Goal: Transaction & Acquisition: Purchase product/service

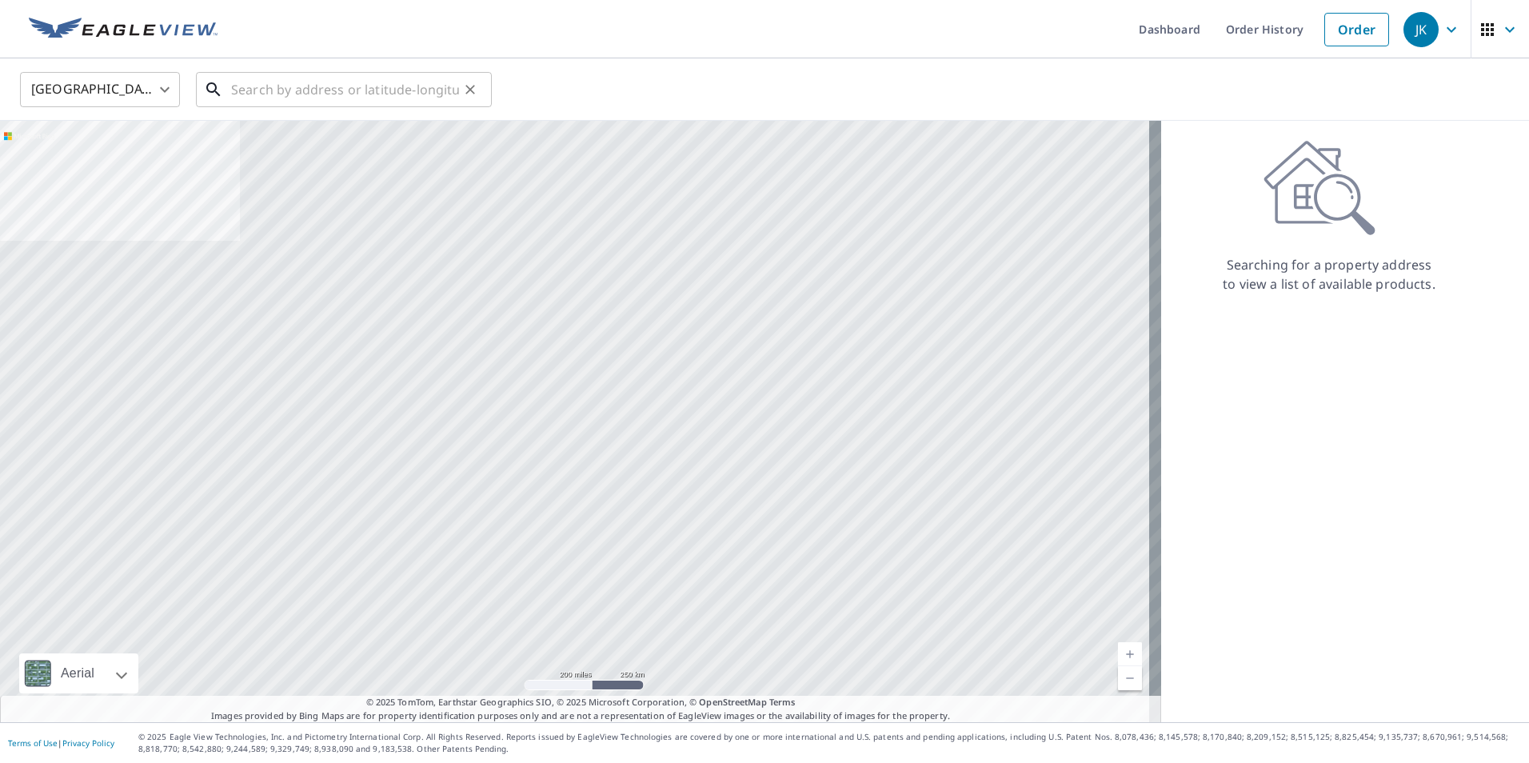
click at [322, 82] on input "text" at bounding box center [345, 89] width 228 height 45
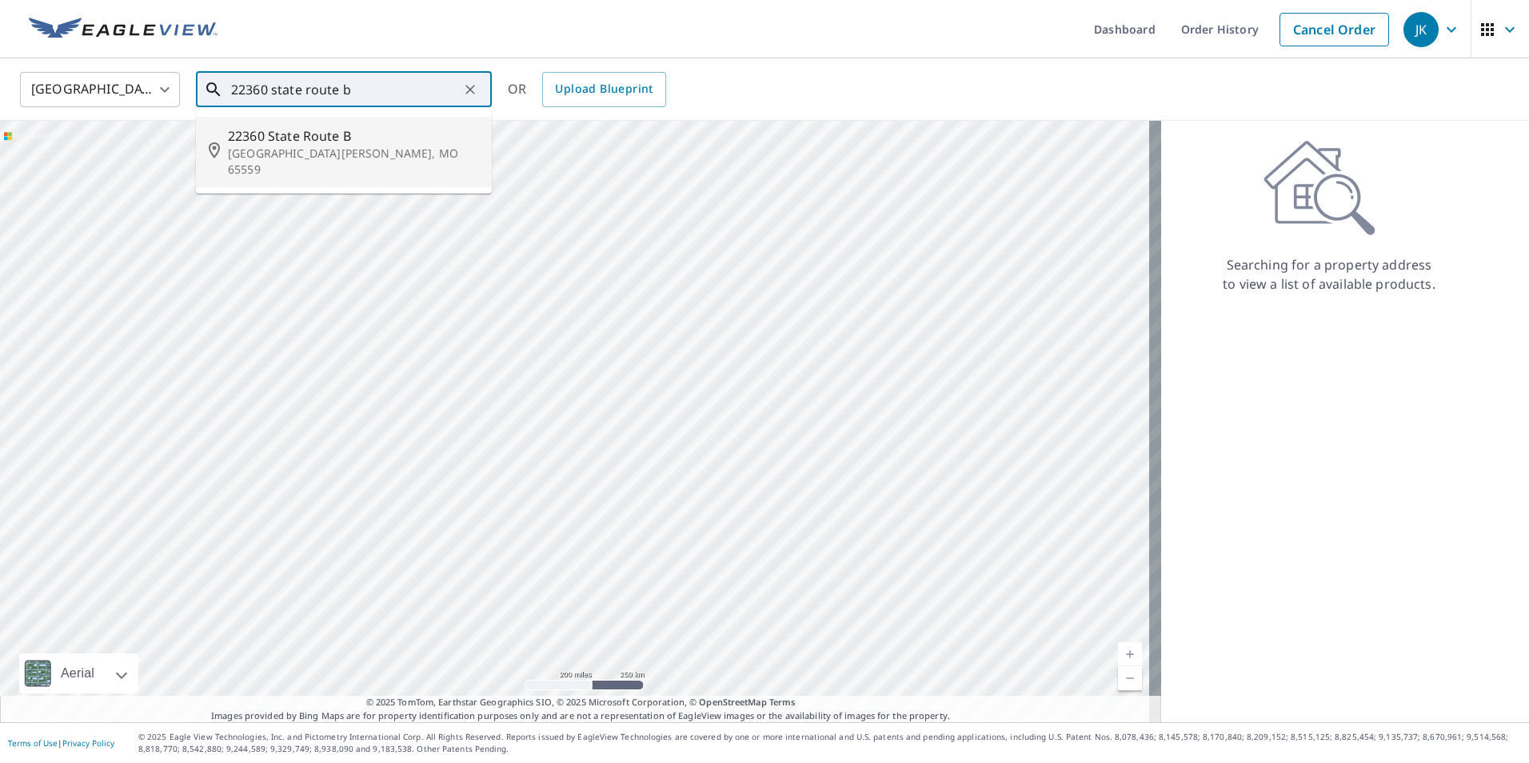
click at [290, 150] on p "[GEOGRAPHIC_DATA][PERSON_NAME], MO 65559" at bounding box center [353, 162] width 251 height 32
type input "[GEOGRAPHIC_DATA][PERSON_NAME]"
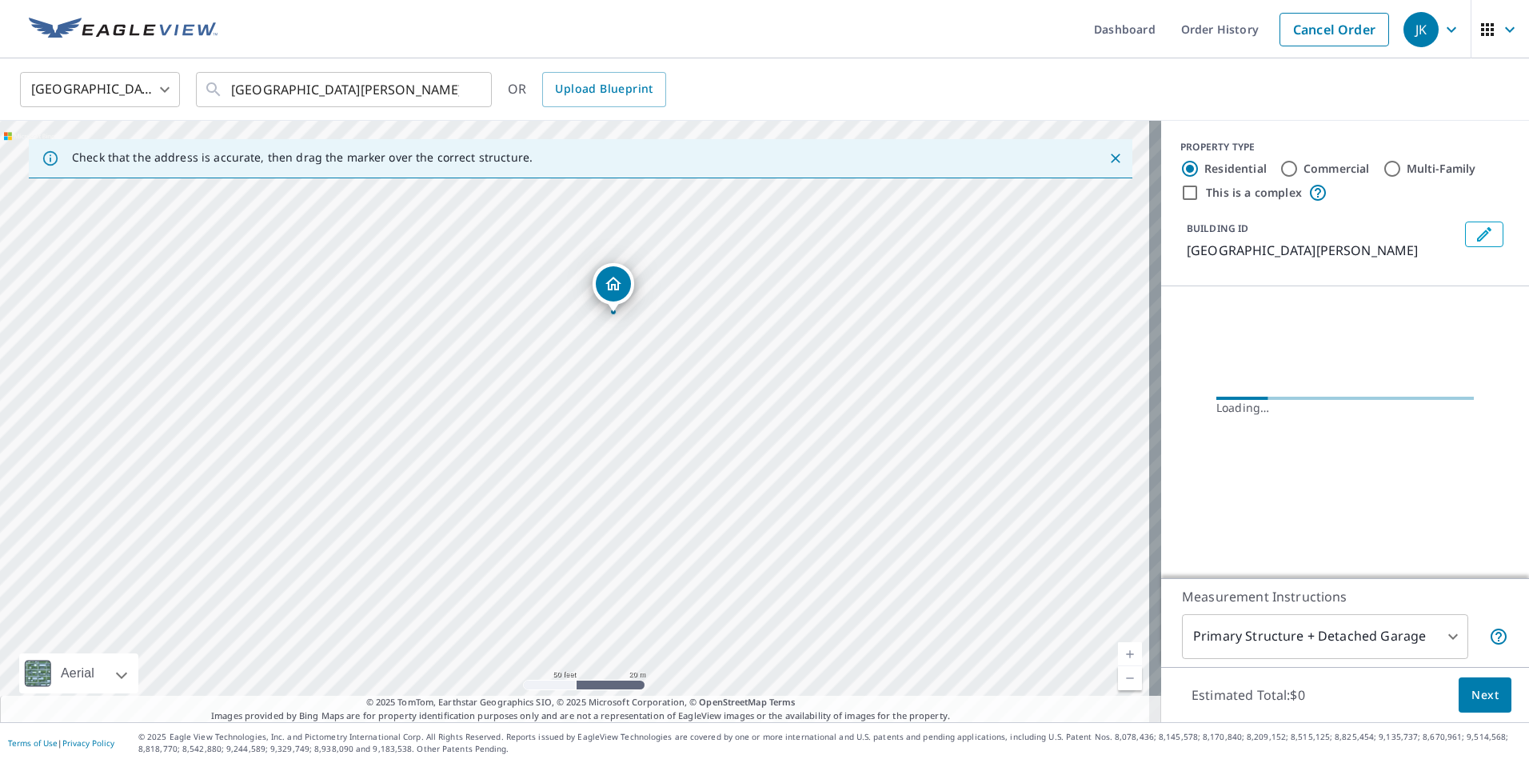
drag, startPoint x: 578, startPoint y: 365, endPoint x: 613, endPoint y: 519, distance: 157.4
click at [613, 519] on div "[GEOGRAPHIC_DATA][PERSON_NAME]" at bounding box center [580, 421] width 1161 height 601
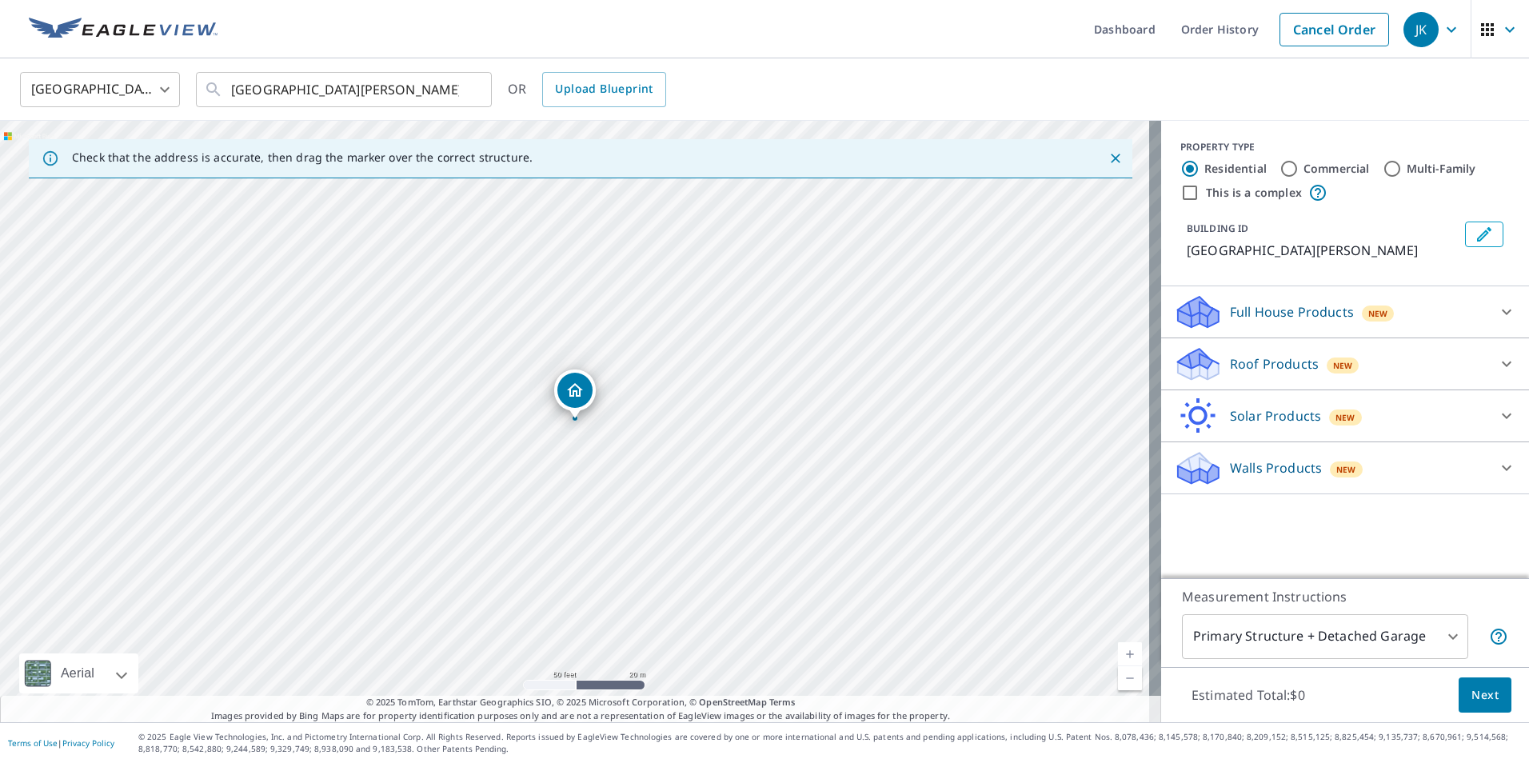
click at [1297, 373] on p "Roof Products" at bounding box center [1274, 363] width 89 height 19
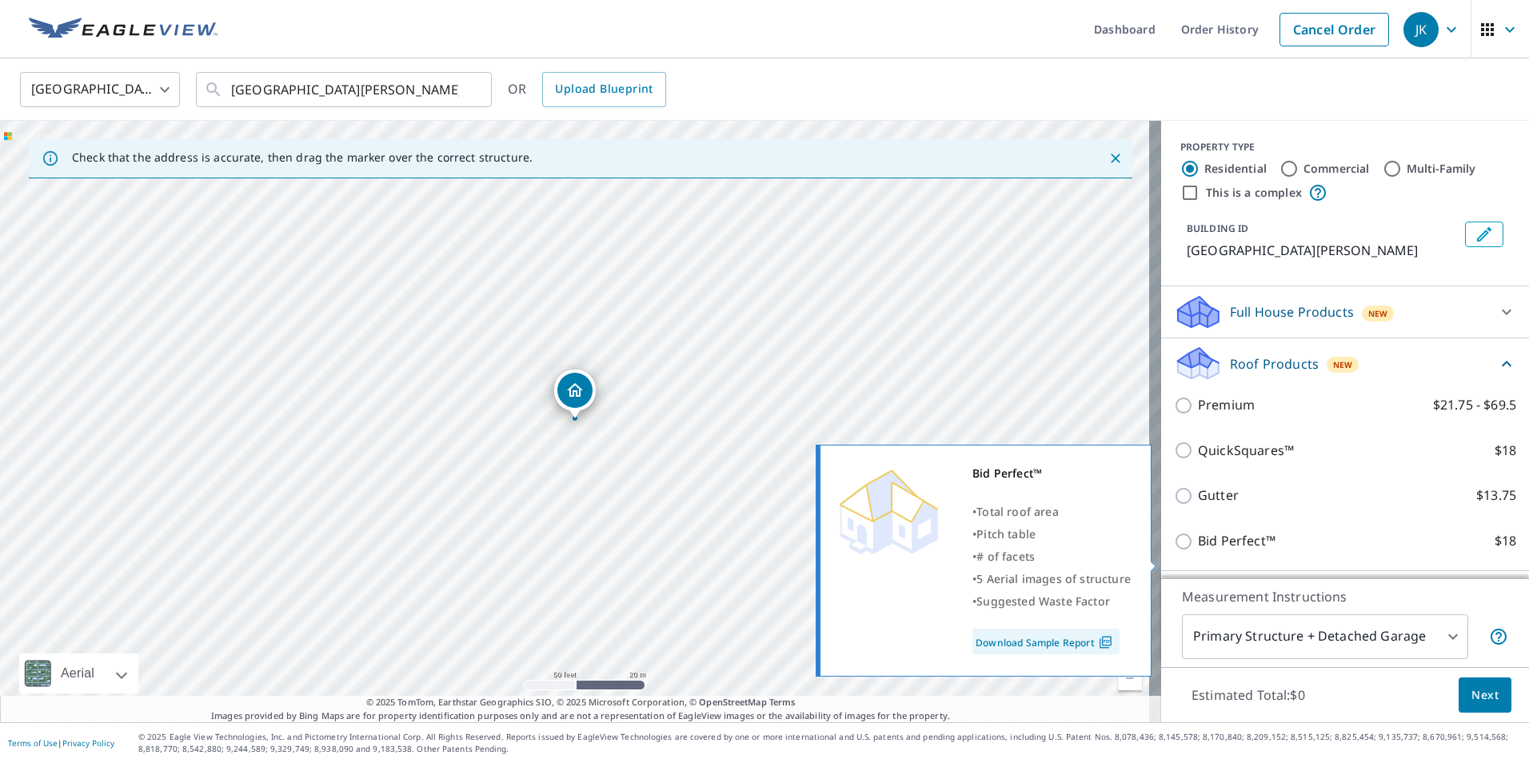
click at [1175, 551] on input "Bid Perfect™ $18" at bounding box center [1186, 541] width 24 height 19
checkbox input "true"
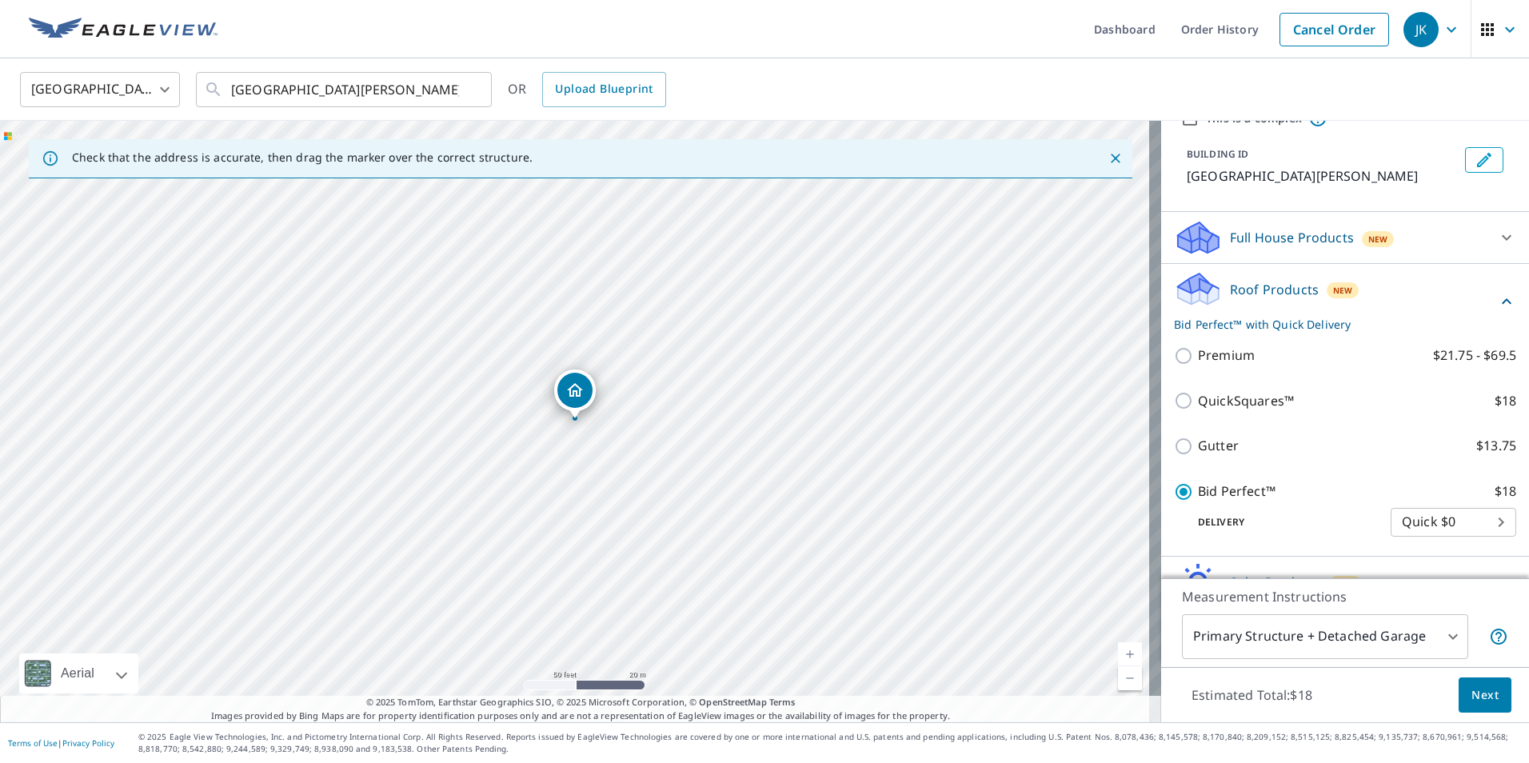
scroll to position [160, 0]
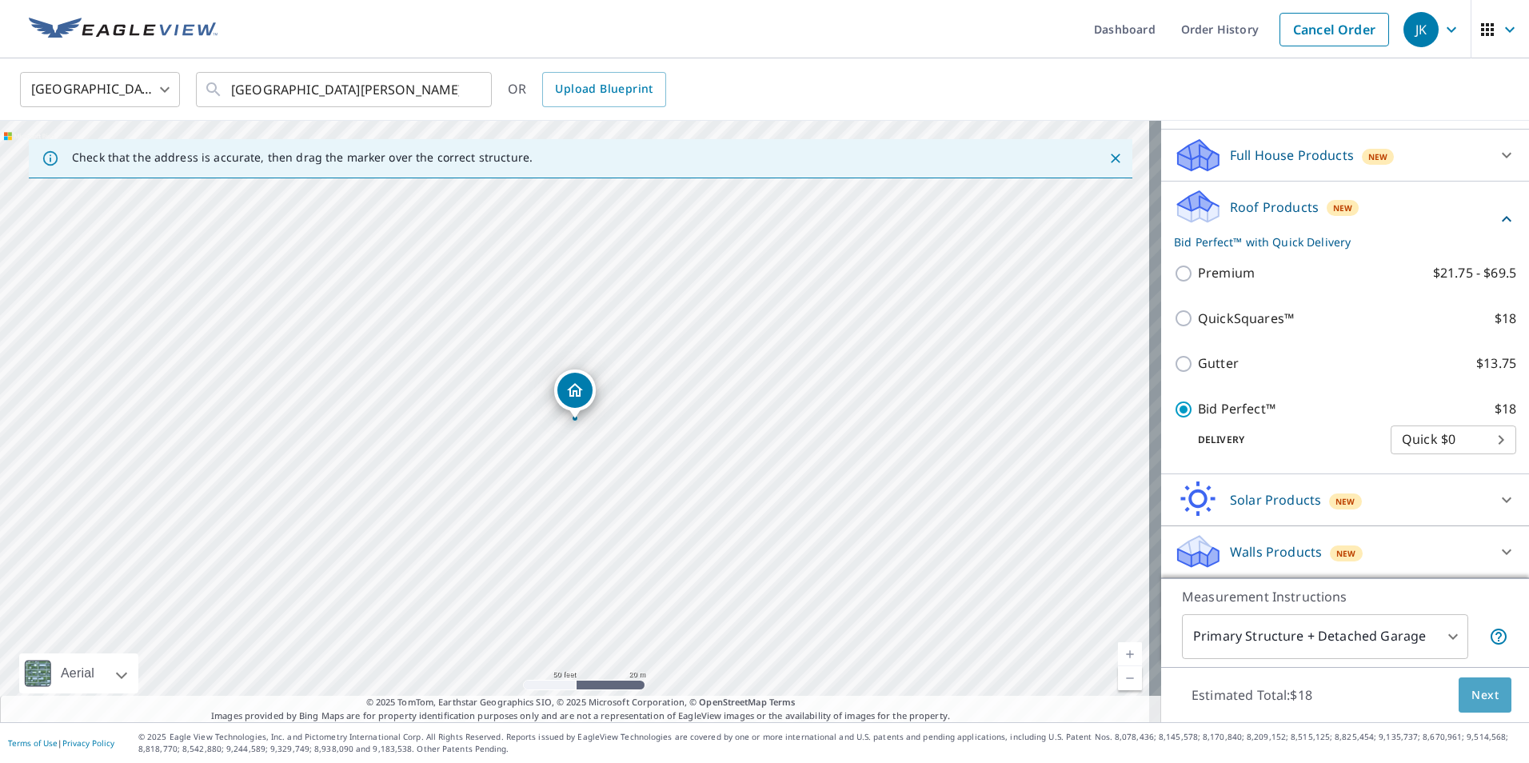
click at [1468, 705] on button "Next" at bounding box center [1485, 695] width 53 height 36
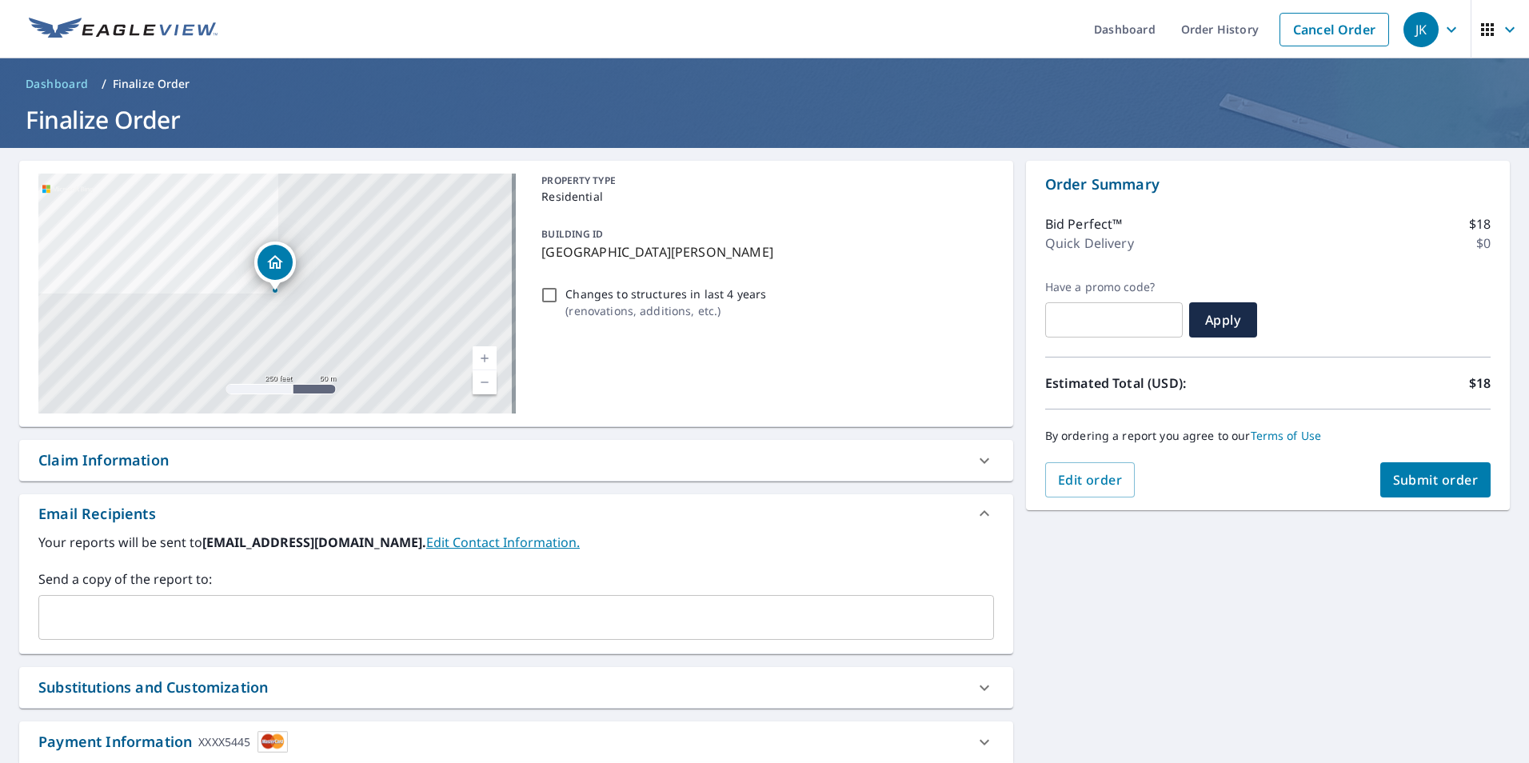
click at [1449, 477] on span "Submit order" at bounding box center [1436, 480] width 86 height 18
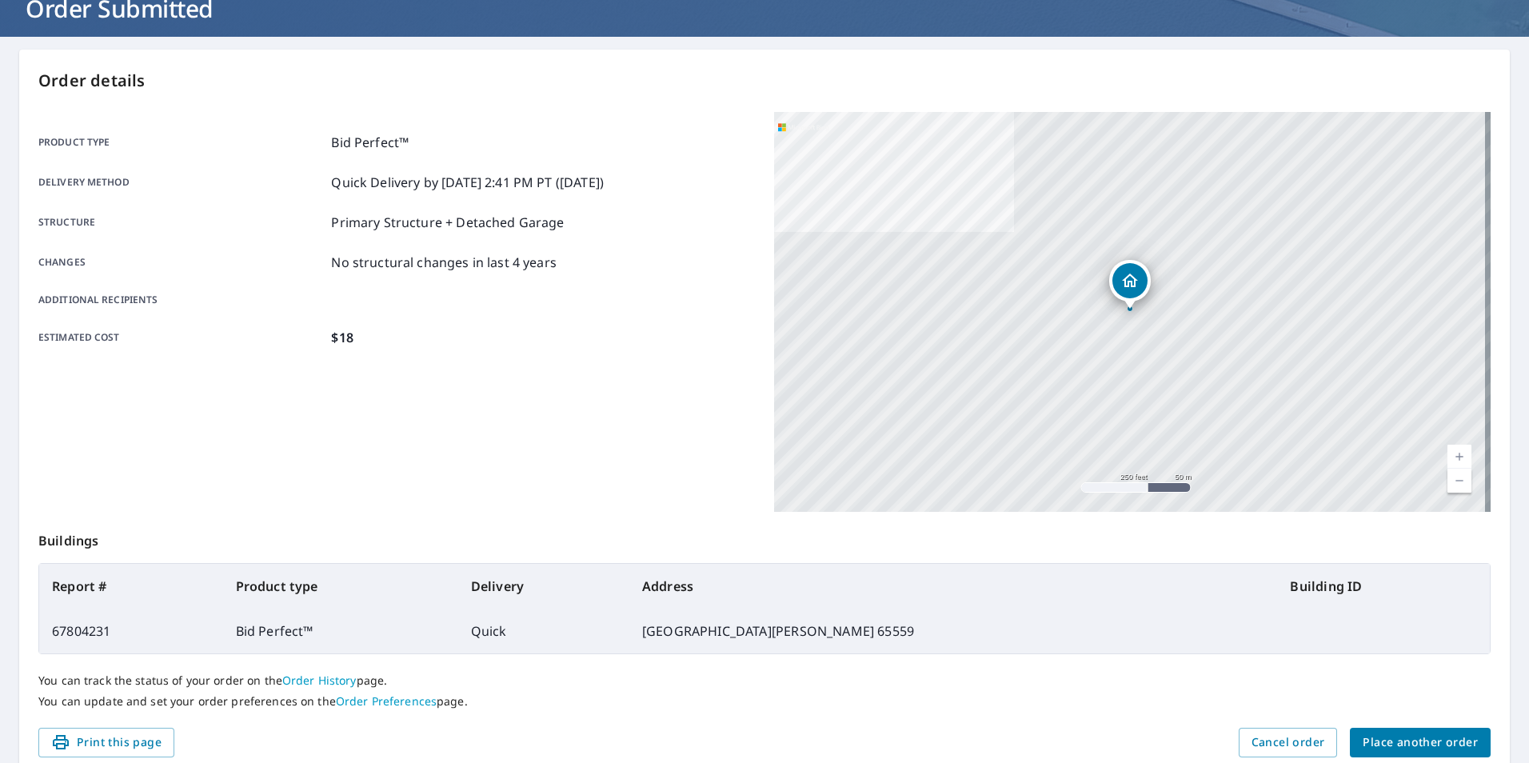
scroll to position [178, 0]
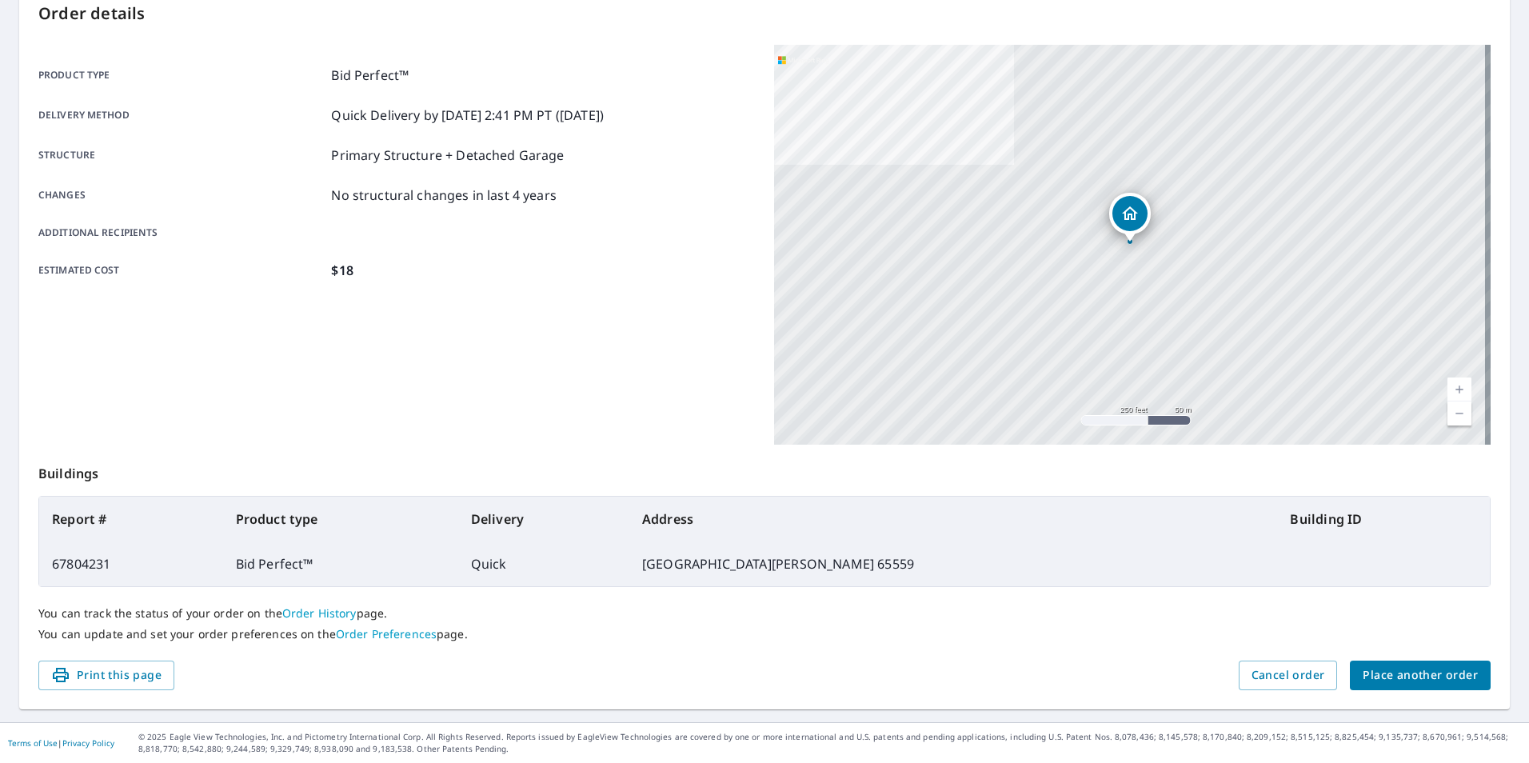
click at [1380, 685] on button "Place another order" at bounding box center [1420, 676] width 141 height 30
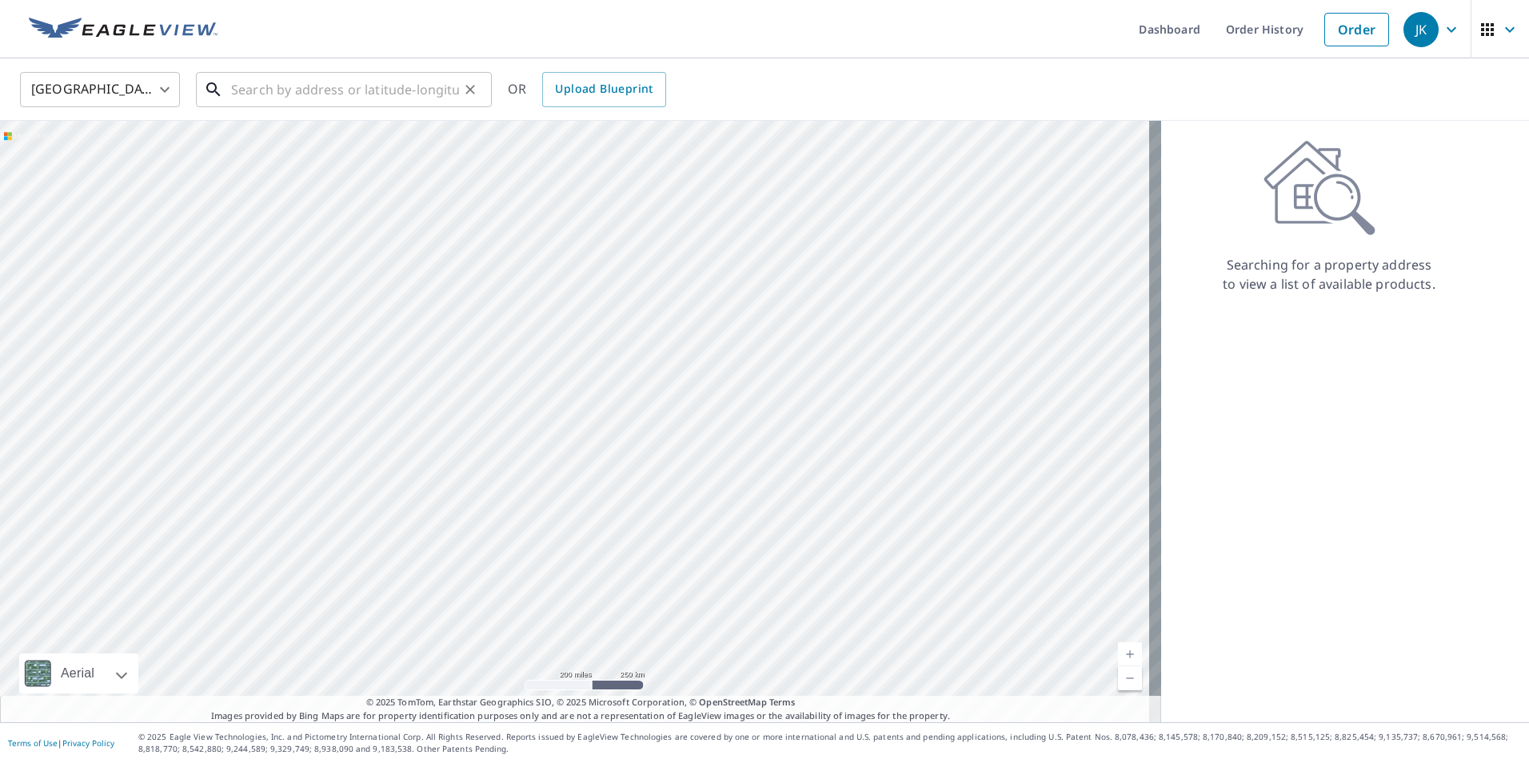
click at [254, 89] on input "text" at bounding box center [345, 89] width 228 height 45
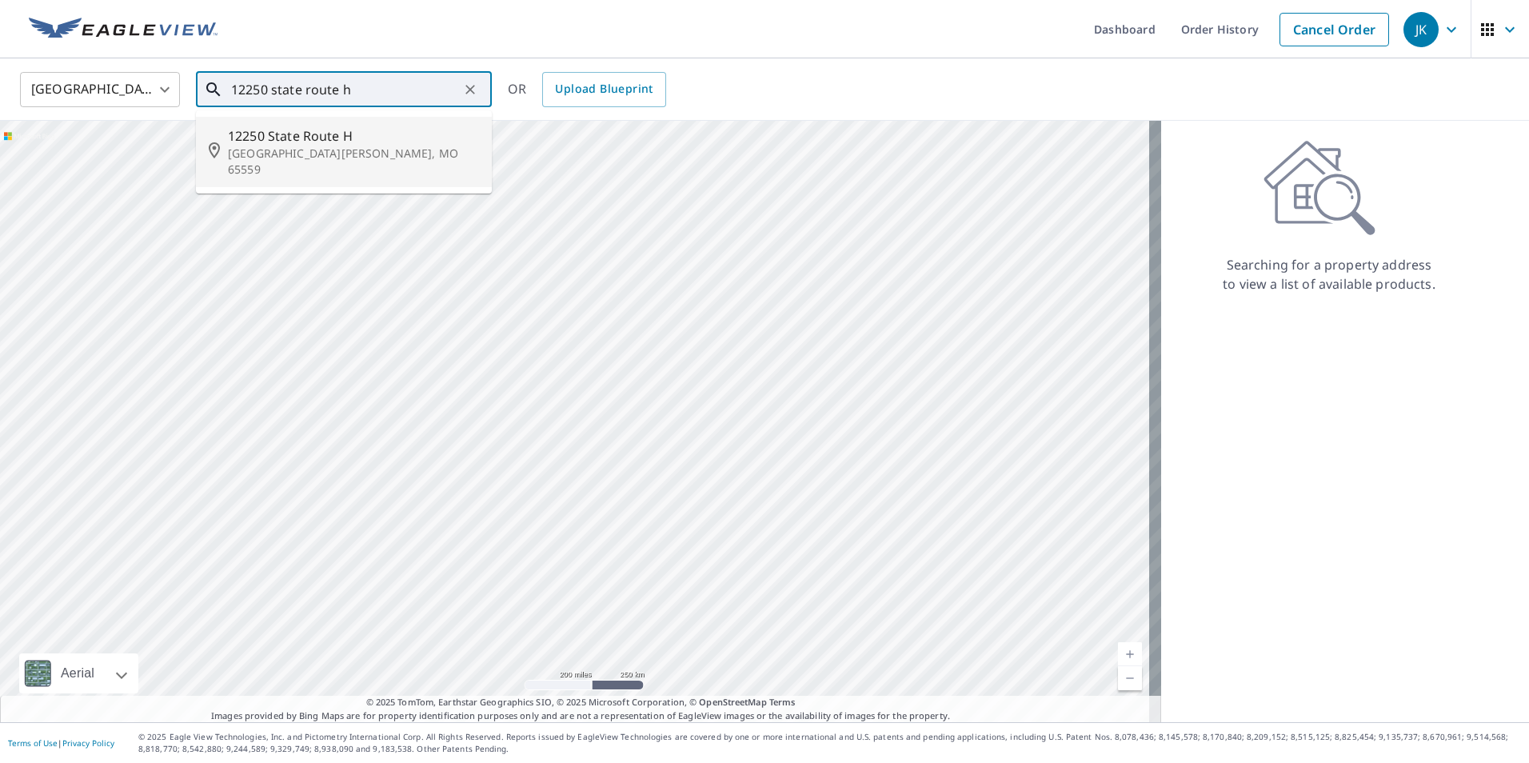
click at [310, 147] on p "[GEOGRAPHIC_DATA][PERSON_NAME], MO 65559" at bounding box center [353, 162] width 251 height 32
type input "[STREET_ADDRESS][PERSON_NAME]"
